Goal: Task Accomplishment & Management: Manage account settings

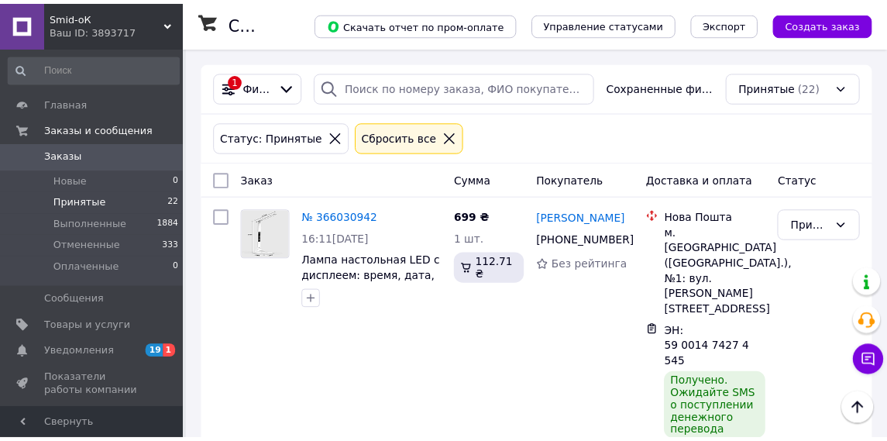
scroll to position [2616, 0]
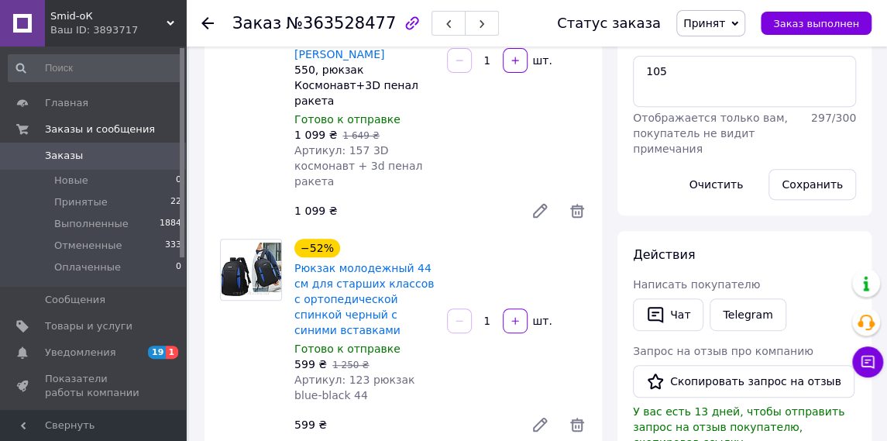
scroll to position [234, 0]
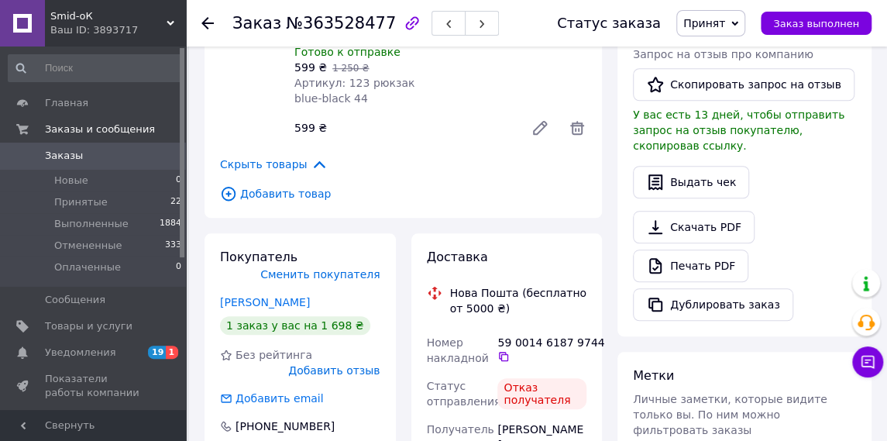
scroll to position [541, 0]
